Goal: Task Accomplishment & Management: Use online tool/utility

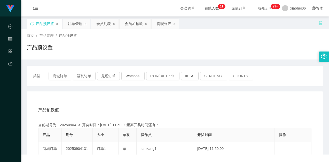
click at [119, 56] on div "首页 / 产品管理 / 产品预设置 / 产品预设置" at bounding box center [175, 44] width 308 height 31
click at [62, 74] on button "商城订单" at bounding box center [60, 76] width 23 height 8
drag, startPoint x: 106, startPoint y: 104, endPoint x: 111, endPoint y: 102, distance: 5.0
click at [106, 104] on div "产品预设值 添加期号" at bounding box center [174, 110] width 273 height 14
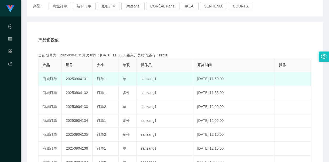
scroll to position [77, 0]
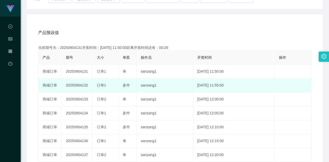
click at [85, 84] on td "20250904132" at bounding box center [77, 86] width 31 height 14
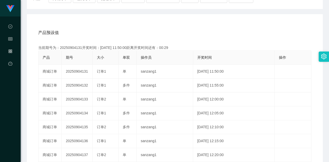
copy td "20250904132"
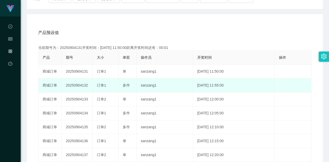
click at [144, 81] on td "sanzang1" at bounding box center [165, 86] width 57 height 14
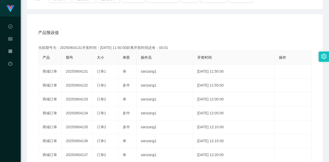
click at [203, 29] on div "产品预设值 添加期号" at bounding box center [174, 33] width 273 height 14
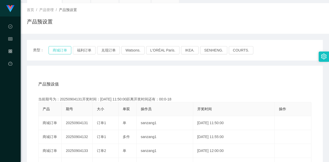
click at [53, 49] on button "商城订单" at bounding box center [60, 50] width 23 height 8
click at [104, 65] on div "类型： 商城订单 福利订单 兑现订单 Watsons. L'ORÉAL Paris. IKEA. [GEOGRAPHIC_DATA]. COURTS. 产品预…" at bounding box center [175, 159] width 296 height 239
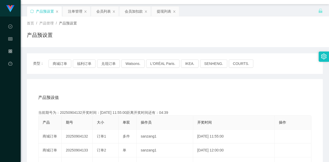
scroll to position [0, 0]
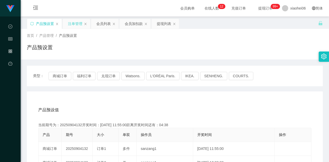
click at [72, 25] on div "注单管理" at bounding box center [75, 24] width 14 height 10
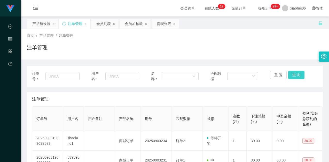
click at [293, 73] on button "查 询" at bounding box center [296, 75] width 17 height 8
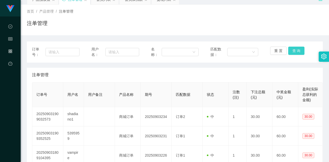
scroll to position [52, 0]
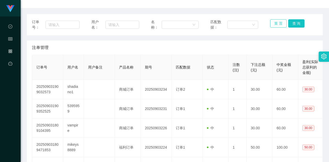
click at [279, 26] on button "重 置" at bounding box center [278, 23] width 17 height 8
click at [253, 38] on div "订单号： 用户名： 名称： 匹配数据： 重 置 查 询 注单管理 订单号 用户名 用户备注 产品名称 期号 匹配数据 状态 注数(注) 下注总额(元) 中奖金…" at bounding box center [175, 152] width 296 height 276
click at [289, 23] on button "查 询" at bounding box center [296, 23] width 17 height 8
click at [291, 27] on button "查 询" at bounding box center [296, 23] width 17 height 8
click at [297, 26] on button "查 询" at bounding box center [296, 23] width 17 height 8
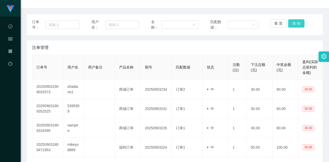
click at [295, 24] on button "查 询" at bounding box center [296, 23] width 17 height 8
click at [293, 25] on button "查 询" at bounding box center [296, 23] width 17 height 8
drag, startPoint x: 245, startPoint y: 38, endPoint x: 231, endPoint y: 40, distance: 13.7
click at [245, 38] on div "订单号： 用户名： 名称： 匹配数据： 重 置 查 询 注单管理 订单号 用户名 用户备注 产品名称 期号 匹配数据 状态 注数(注) 下注总额(元) 中奖金…" at bounding box center [175, 152] width 296 height 276
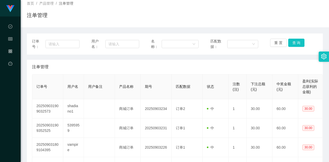
scroll to position [0, 0]
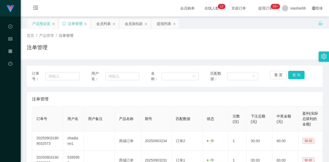
click at [42, 24] on div "产品预设置" at bounding box center [41, 24] width 18 height 10
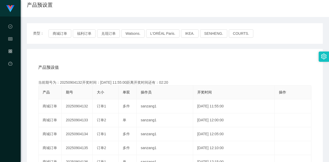
scroll to position [52, 0]
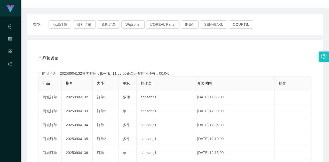
click at [210, 46] on div "产品预设值 添加期号 当前期号为：20250904132开奖时间：[DATE] 11:55:00距离开奖时间还有：00:0-6 产品 期号 大小 单双 操作员…" at bounding box center [175, 146] width 296 height 213
click at [71, 54] on div "产品预设值 添加期号" at bounding box center [174, 58] width 273 height 14
click at [59, 22] on button "商城订单" at bounding box center [60, 24] width 23 height 8
click at [105, 42] on div "产品预设值 添加期号 当前期号为：20250904132开奖时间：[DATE] 11:55:00距离开奖时间还有：00:0-519 产品 期号 大小 单双 操…" at bounding box center [175, 146] width 296 height 213
click at [117, 42] on div "产品预设值 添加期号 当前期号为：20250904134开奖时间：[DATE] 12:05:00距离开奖时间还有： 产品 期号 大小 单双 操作员 开奖时间 …" at bounding box center [175, 146] width 296 height 213
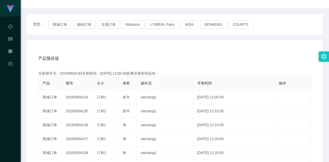
click at [122, 56] on div "产品预设值 添加期号" at bounding box center [174, 58] width 273 height 14
click at [74, 74] on div "当前期号为：20250904134开奖时间：[DATE] 12:05:00距离开奖时间还有：01:19" at bounding box center [174, 73] width 273 height 5
click at [74, 74] on div "当前期号为：20250904134开奖时间：[DATE] 12:05:00距离开奖时间还有：01:18" at bounding box center [174, 73] width 273 height 5
copy div "20250904134"
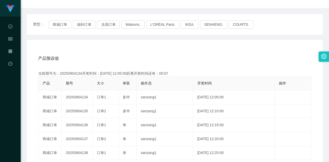
click at [165, 53] on div "产品预设值 添加期号" at bounding box center [174, 58] width 273 height 14
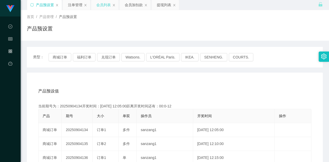
scroll to position [0, 0]
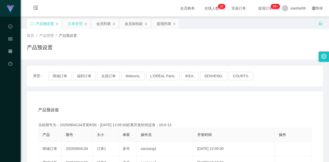
click at [75, 23] on div "注单管理" at bounding box center [75, 24] width 14 height 10
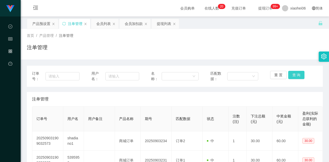
click at [296, 75] on button "查 询" at bounding box center [296, 75] width 17 height 8
click at [292, 77] on button "查 询" at bounding box center [296, 75] width 17 height 8
click at [292, 76] on div "重 置 查 询" at bounding box center [294, 76] width 48 height 11
click at [277, 75] on button "重 置" at bounding box center [278, 75] width 17 height 8
click at [276, 54] on div "注单管理" at bounding box center [175, 50] width 296 height 12
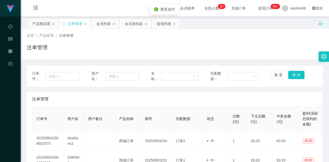
drag, startPoint x: 280, startPoint y: 48, endPoint x: 289, endPoint y: 21, distance: 28.2
click at [280, 48] on div "注单管理" at bounding box center [175, 50] width 296 height 12
click at [34, 20] on div "产品预设置" at bounding box center [41, 24] width 18 height 10
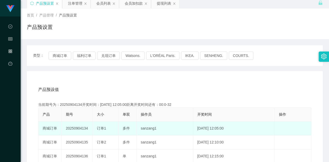
scroll to position [52, 0]
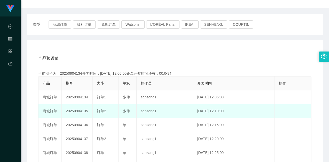
click at [79, 113] on td "20250904135" at bounding box center [77, 112] width 31 height 14
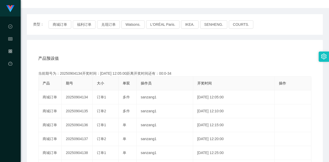
copy td "20250904135"
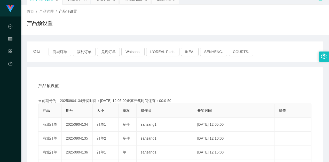
scroll to position [0, 0]
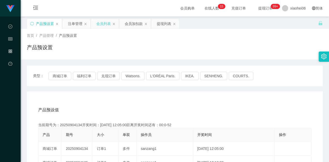
click at [102, 24] on div "会员列表" at bounding box center [103, 24] width 14 height 10
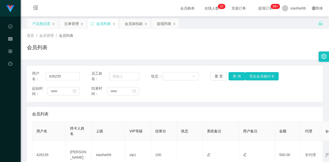
click at [37, 26] on div "产品预设置" at bounding box center [41, 24] width 18 height 10
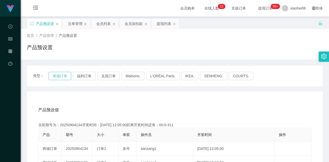
drag, startPoint x: 60, startPoint y: 75, endPoint x: 65, endPoint y: 79, distance: 6.4
click at [60, 75] on button "商城订单" at bounding box center [60, 76] width 23 height 8
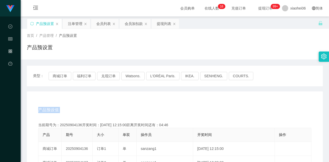
click at [104, 55] on div "产品预设置" at bounding box center [175, 50] width 296 height 12
click at [101, 25] on div "会员列表" at bounding box center [103, 24] width 14 height 10
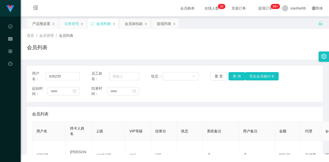
click at [82, 26] on div "注单管理" at bounding box center [72, 24] width 27 height 10
click at [66, 24] on div "注单管理" at bounding box center [71, 24] width 14 height 10
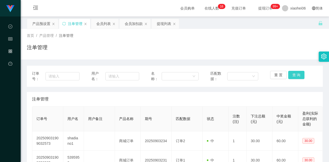
click at [294, 72] on button "查 询" at bounding box center [296, 75] width 17 height 8
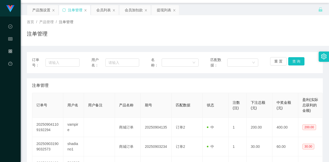
scroll to position [26, 0]
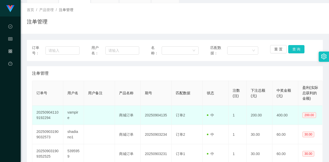
click at [72, 111] on td "vampire" at bounding box center [73, 115] width 21 height 19
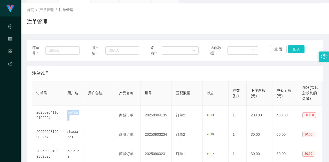
copy td "vampire"
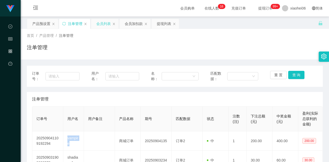
click at [100, 26] on div "会员列表" at bounding box center [103, 24] width 14 height 10
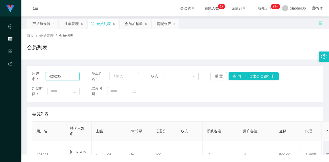
click at [68, 76] on input "426235" at bounding box center [63, 76] width 34 height 8
paste input "vampire"
type input "vampire"
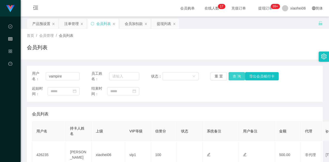
click at [230, 74] on button "查 询" at bounding box center [236, 76] width 17 height 8
click at [227, 98] on div "用户名： vampire 员工姓名： 状态： 重 置 查 询 导出会员银行卡 起始时间： 结束时间：" at bounding box center [175, 84] width 296 height 36
click at [238, 53] on div "会员列表" at bounding box center [175, 50] width 296 height 12
